Goal: Navigation & Orientation: Find specific page/section

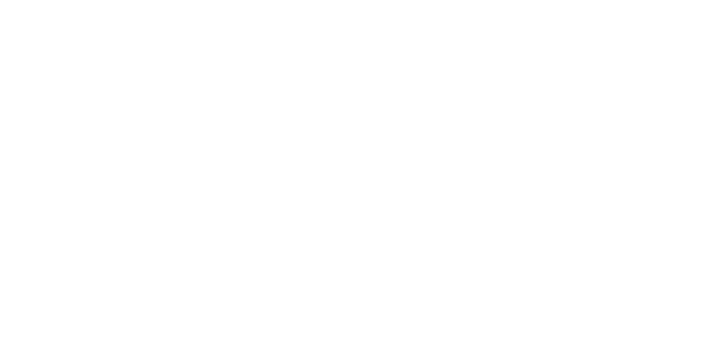
scroll to position [287, 0]
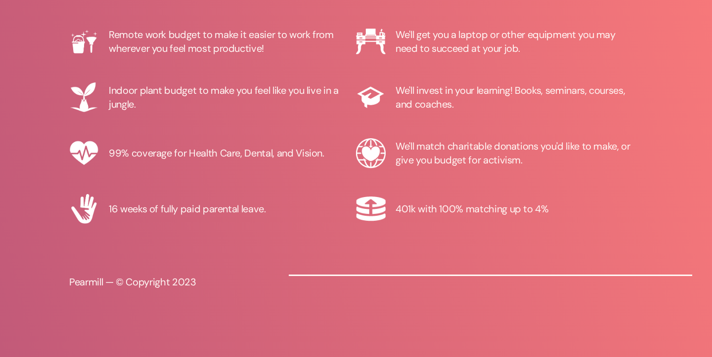
scroll to position [229, 0]
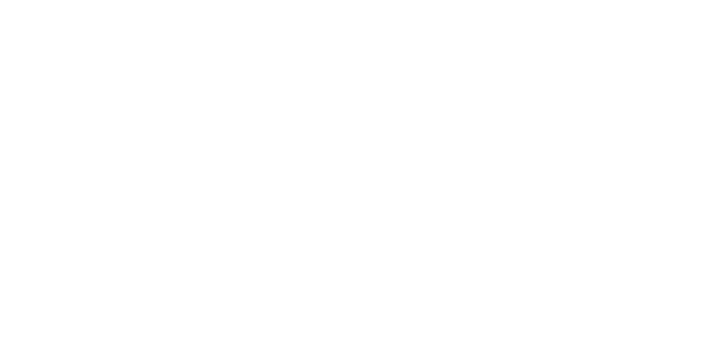
scroll to position [346, 0]
